Goal: Task Accomplishment & Management: Manage account settings

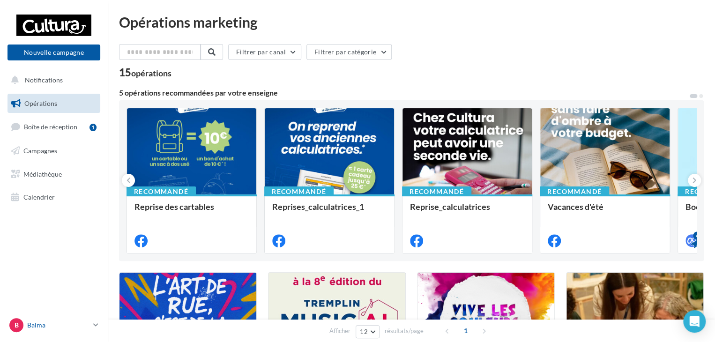
click at [95, 321] on icon at bounding box center [95, 325] width 5 height 8
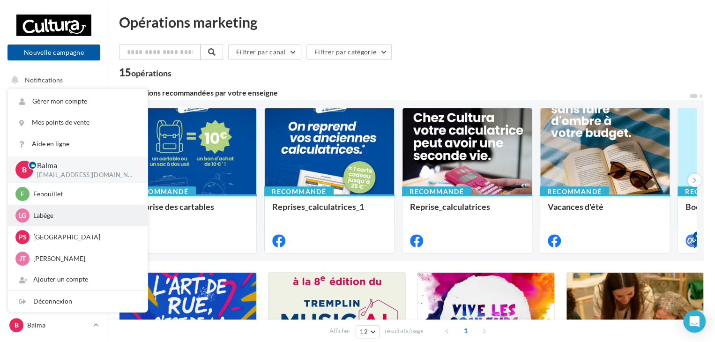
click at [70, 217] on p "Labège" at bounding box center [84, 215] width 103 height 9
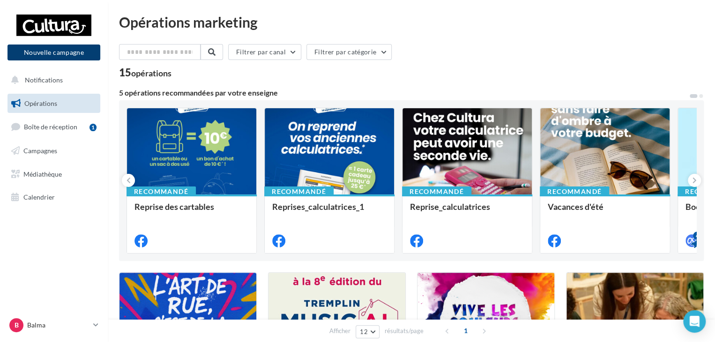
click at [73, 55] on button "Nouvelle campagne" at bounding box center [53, 53] width 93 height 16
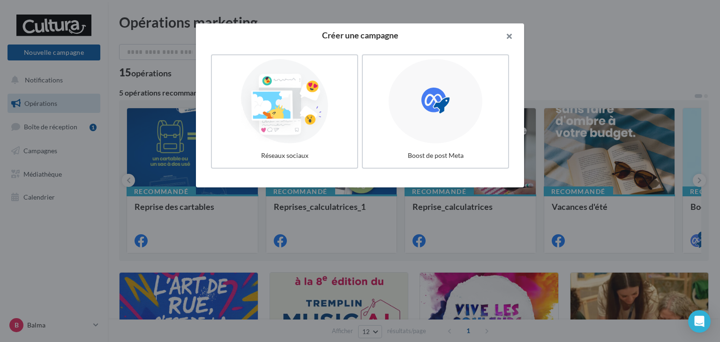
click at [512, 34] on button "button" at bounding box center [505, 37] width 37 height 28
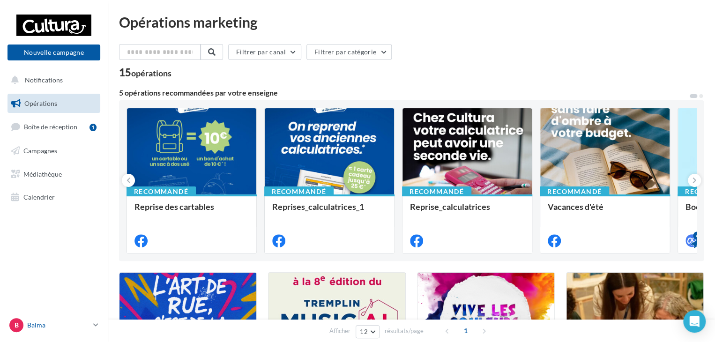
click at [57, 318] on div "B Balma j.tenat@cultura.fr" at bounding box center [49, 325] width 80 height 14
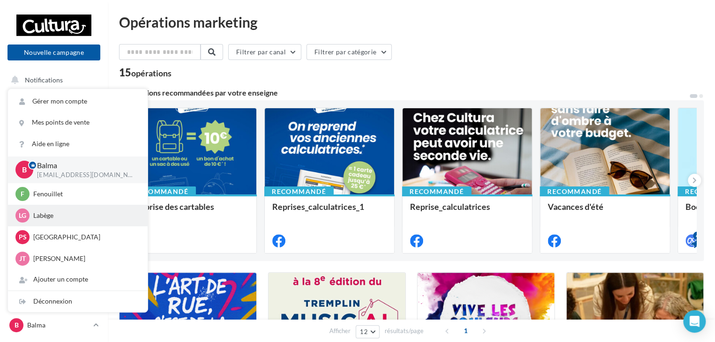
click at [38, 216] on p "Labège" at bounding box center [84, 215] width 103 height 9
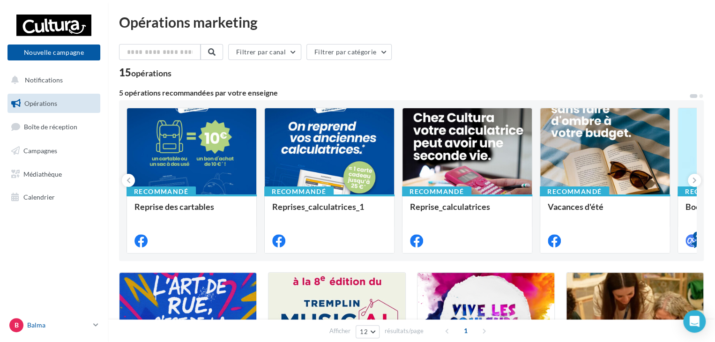
click at [88, 322] on p "Balma" at bounding box center [58, 325] width 62 height 9
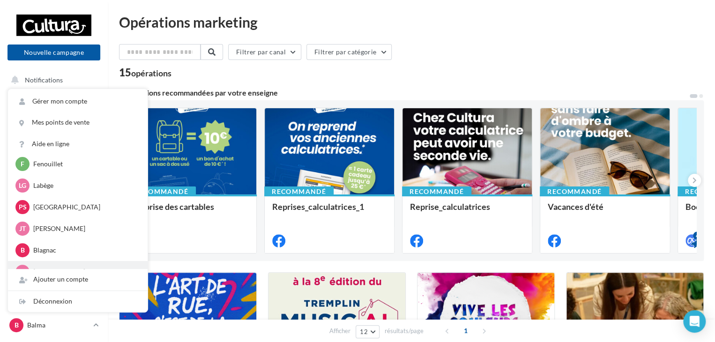
scroll to position [43, 0]
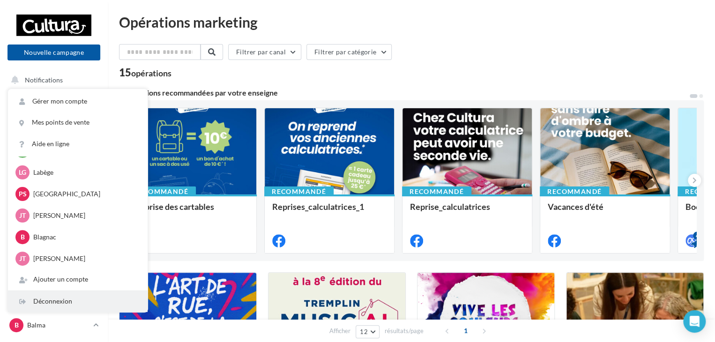
click at [67, 304] on div "Déconnexion" at bounding box center [78, 301] width 140 height 21
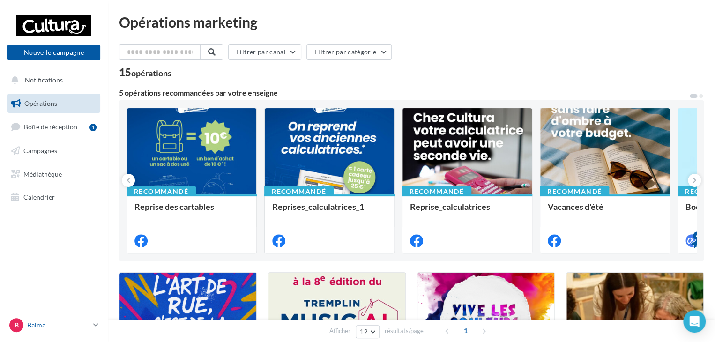
click at [88, 323] on p "Balma" at bounding box center [58, 325] width 62 height 9
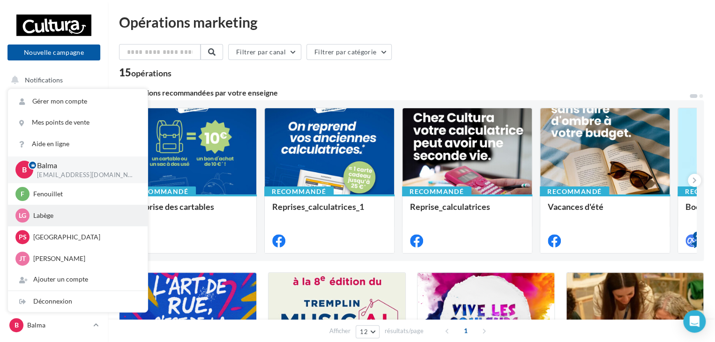
click at [53, 213] on p "Labège" at bounding box center [84, 215] width 103 height 9
